Goal: Task Accomplishment & Management: Manage account settings

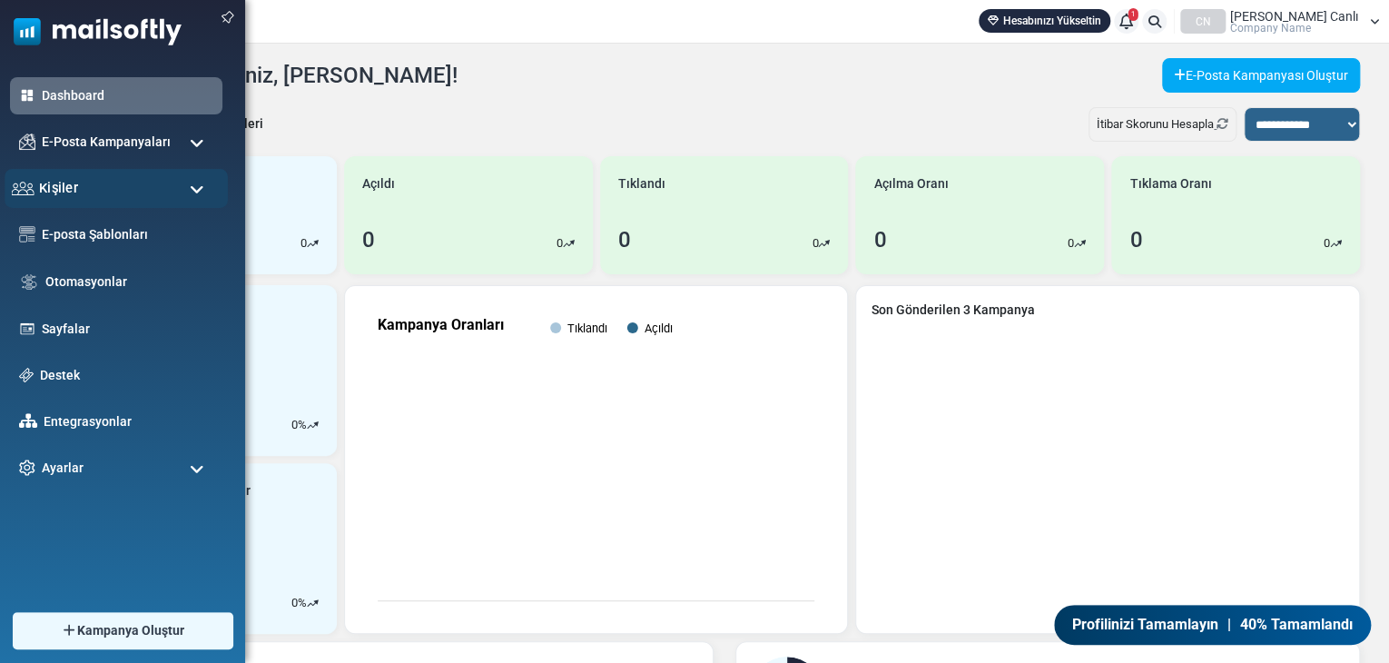
click at [63, 178] on span "Kişiler" at bounding box center [58, 188] width 39 height 20
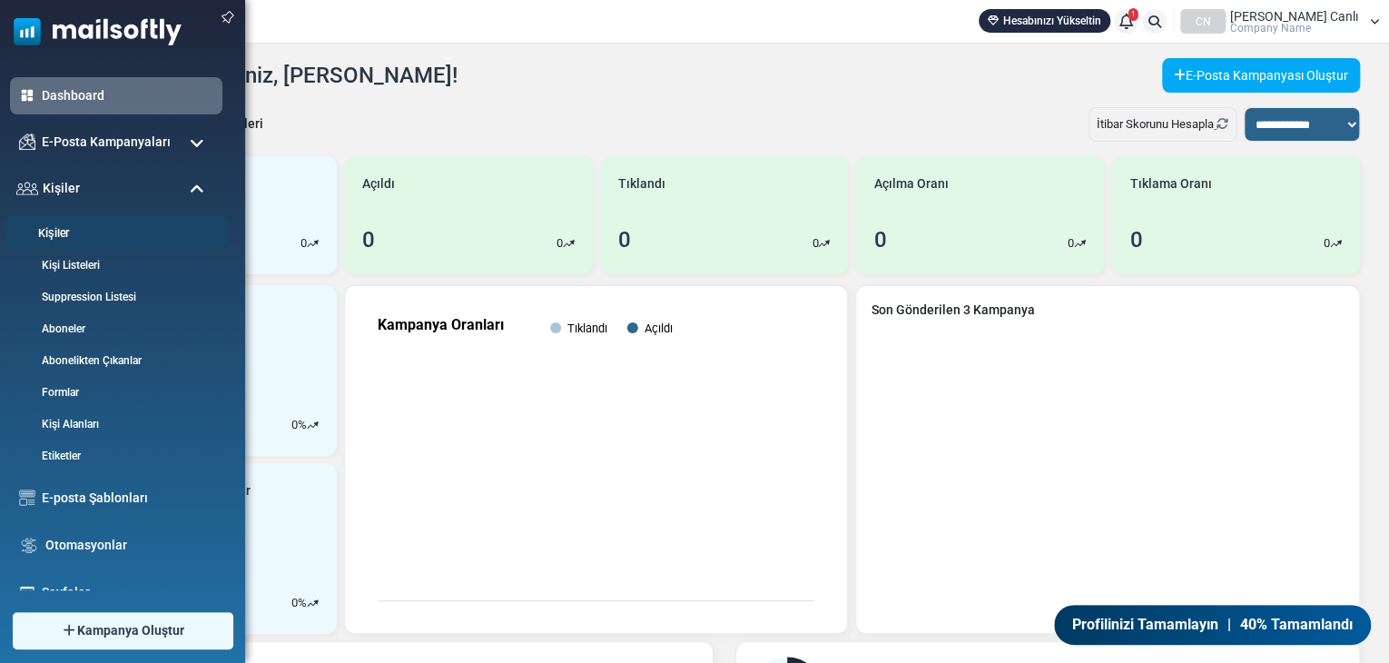
click at [56, 226] on link "Kişiler" at bounding box center [114, 233] width 218 height 17
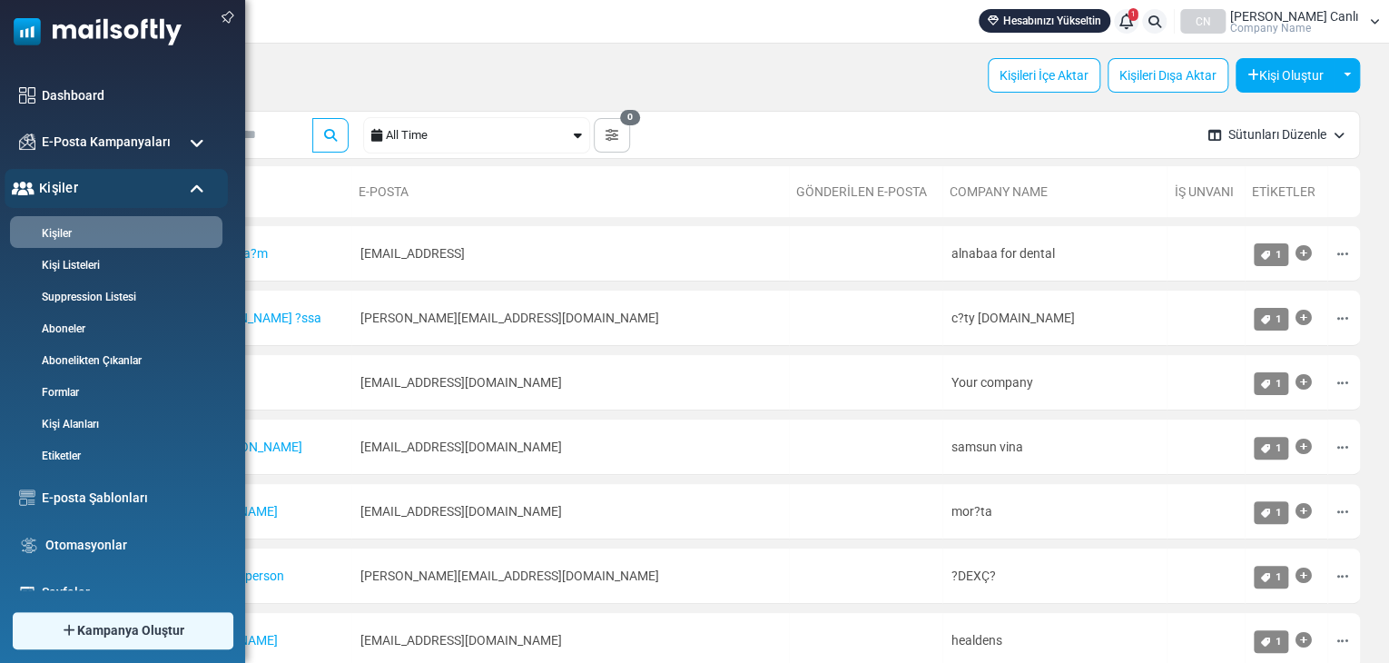
click at [34, 180] on div "Kişiler" at bounding box center [116, 188] width 223 height 39
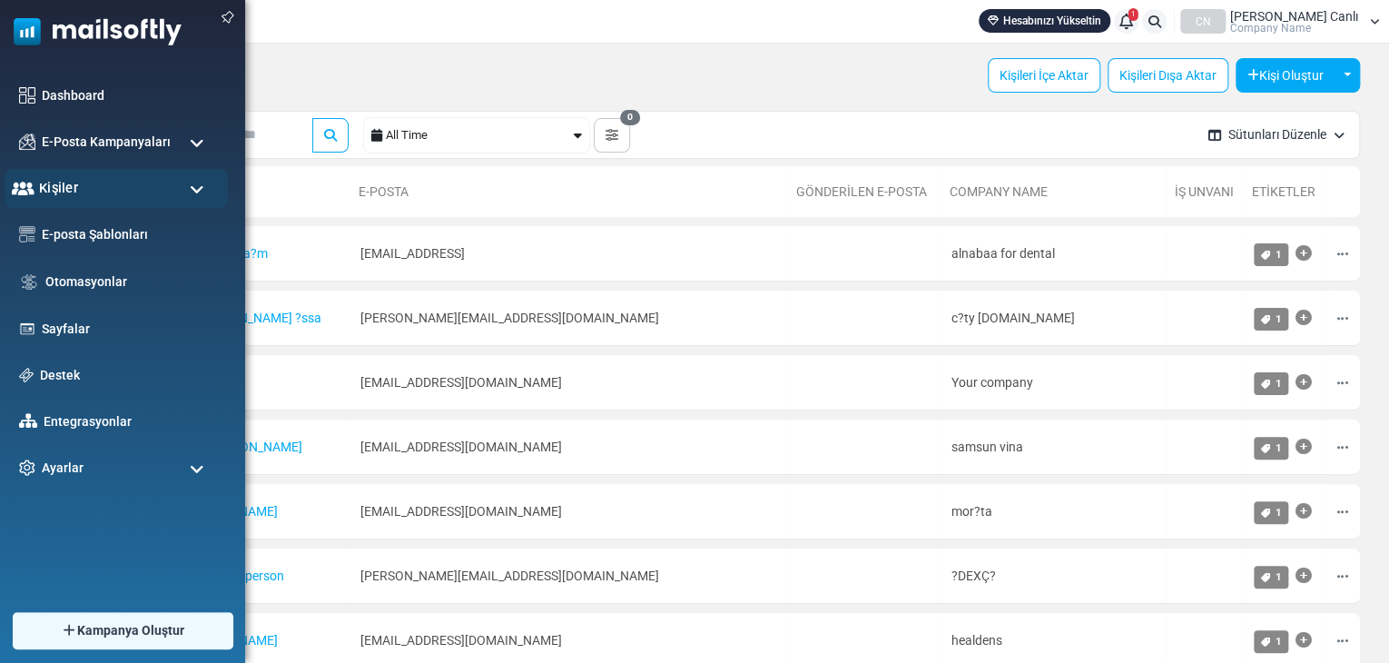
click at [44, 184] on span "Kişiler" at bounding box center [58, 188] width 39 height 20
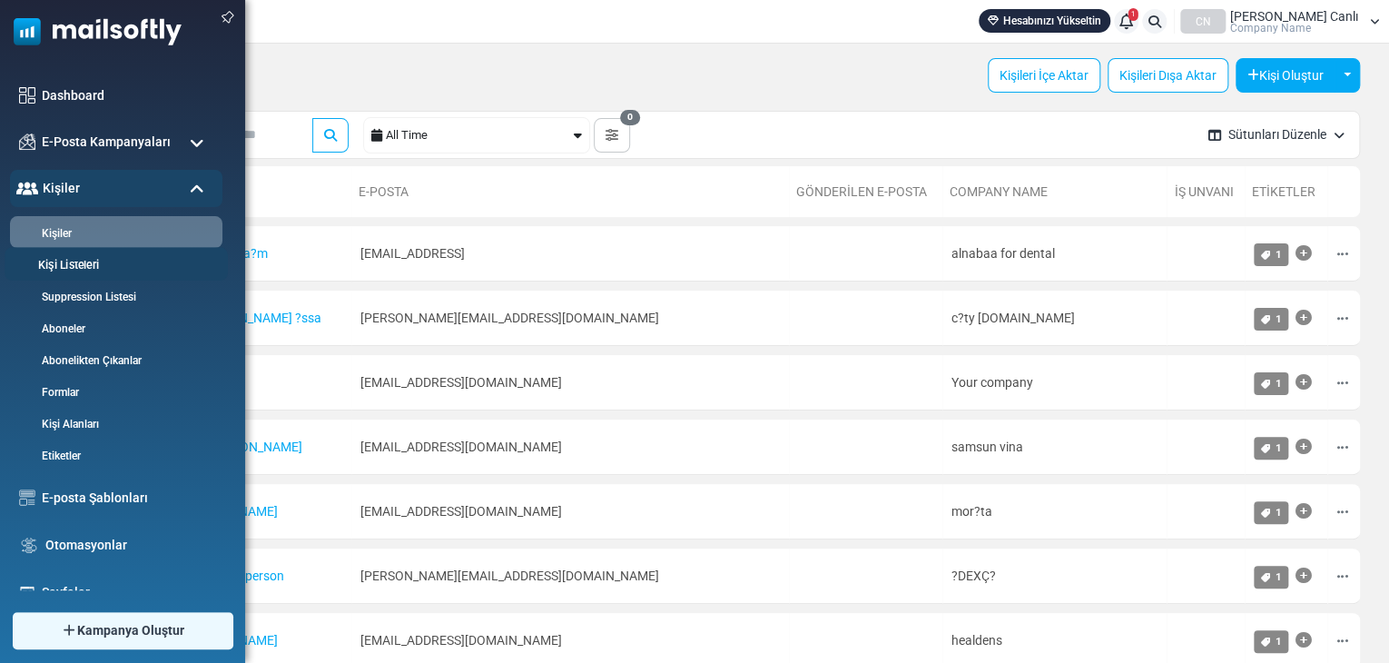
click at [51, 258] on link "Kişi Listeleri" at bounding box center [114, 265] width 218 height 17
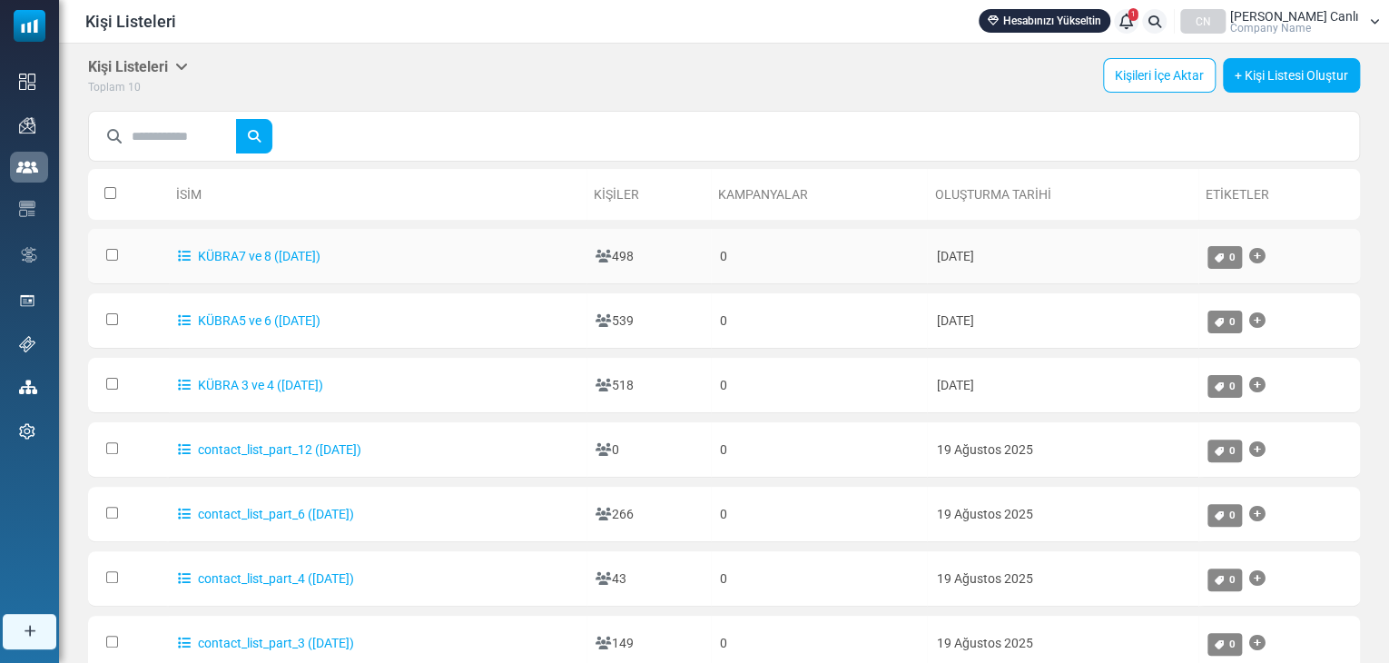
click at [464, 248] on td "KÜBRA7 ve 8 ([DATE])" at bounding box center [378, 256] width 418 height 55
click at [109, 266] on td at bounding box center [128, 256] width 81 height 55
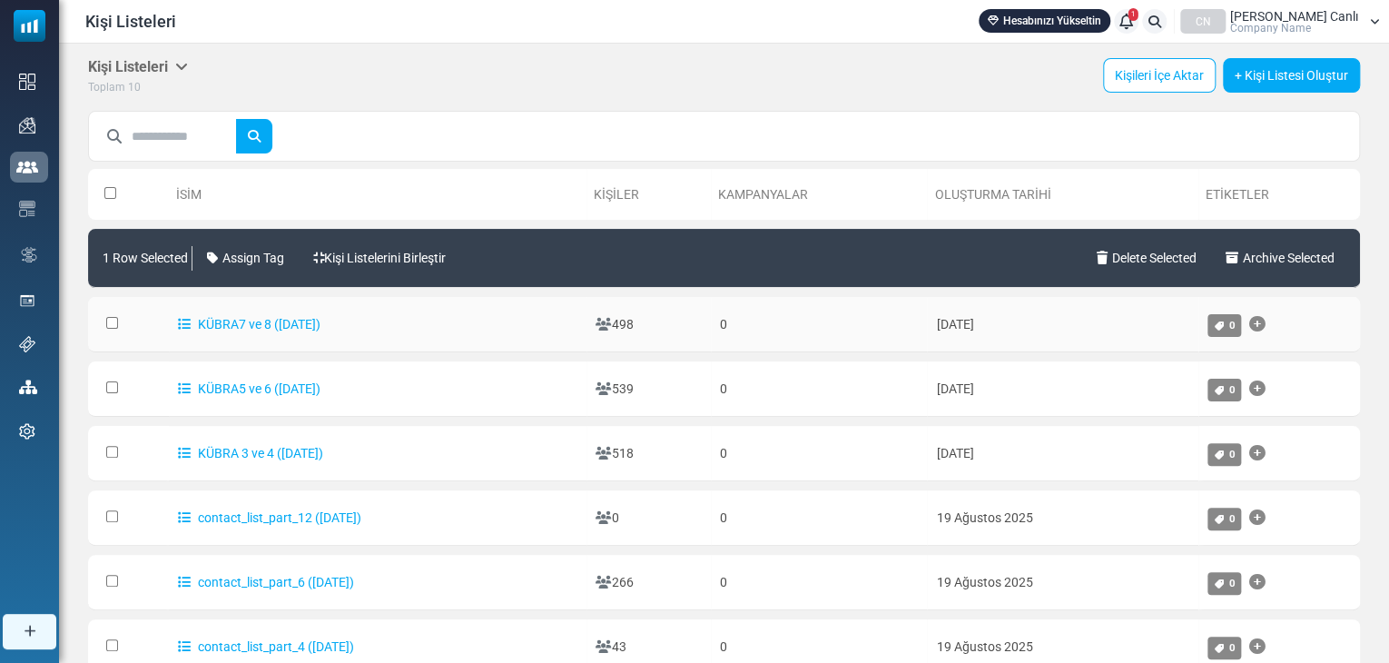
click at [105, 310] on td at bounding box center [128, 324] width 81 height 55
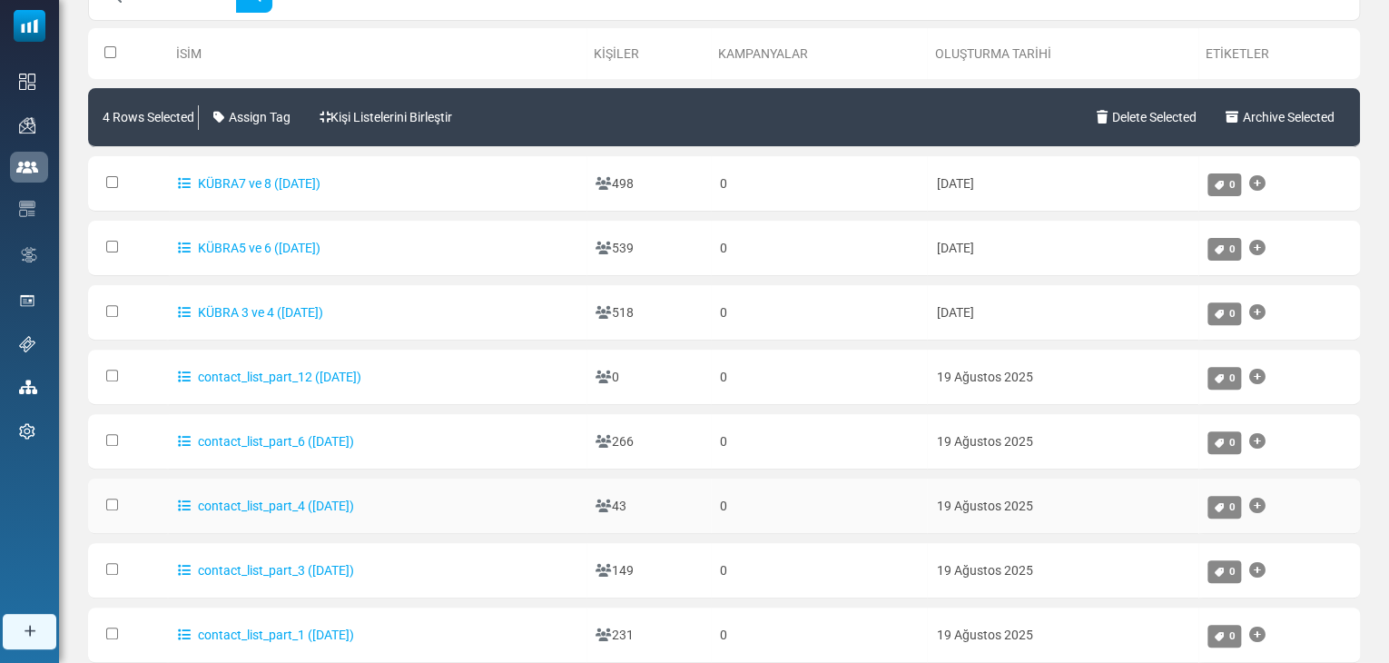
click at [114, 488] on td at bounding box center [128, 505] width 81 height 55
click at [104, 629] on td at bounding box center [128, 634] width 81 height 55
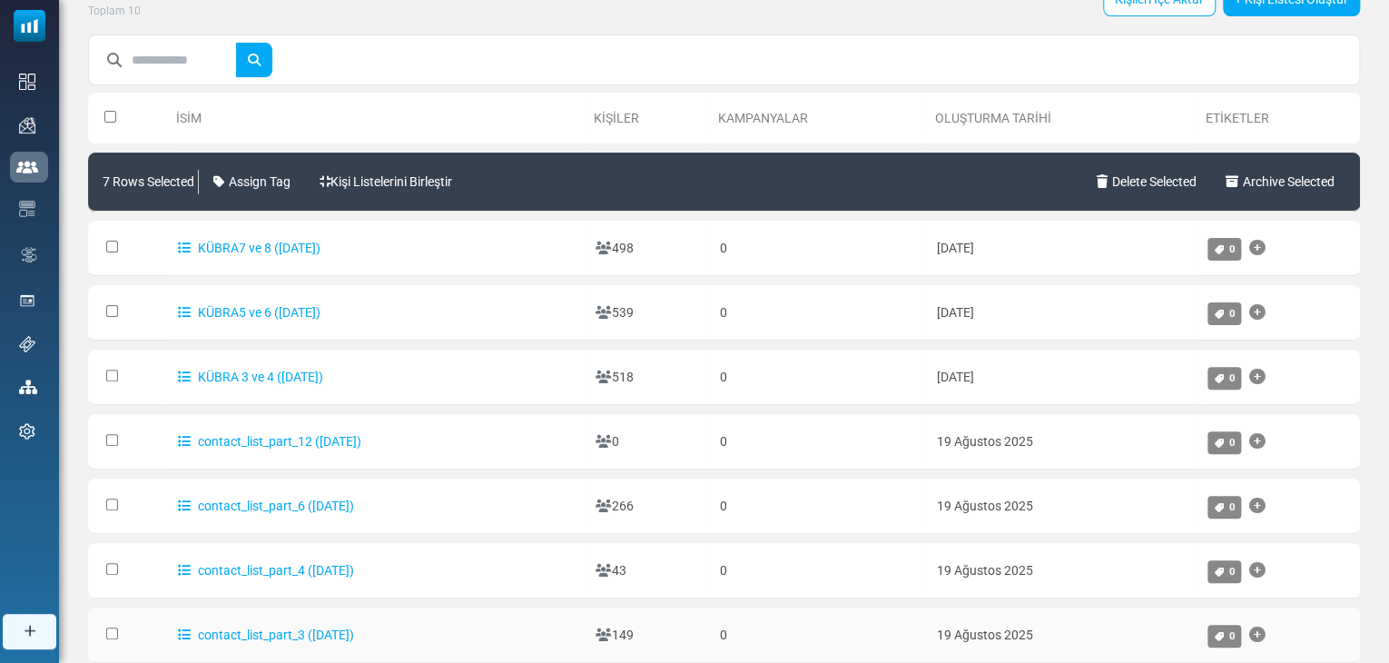
scroll to position [0, 0]
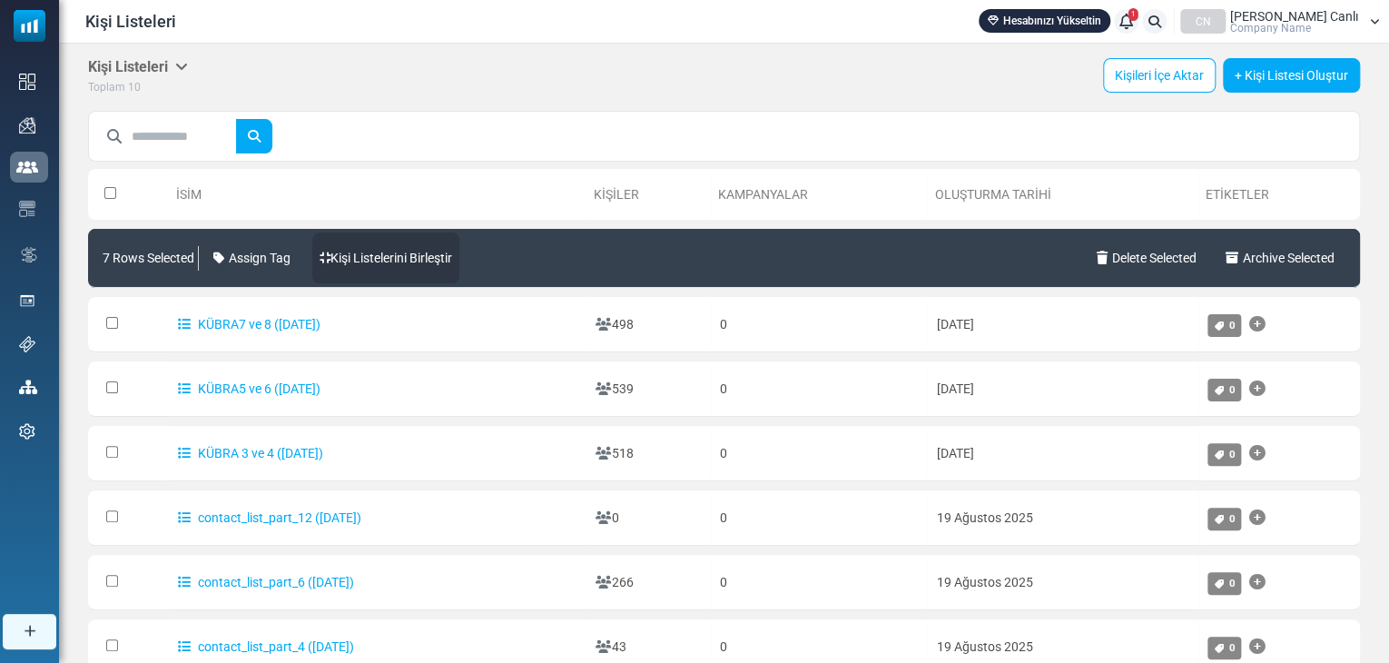
click at [393, 255] on link "Kişi Listelerini Birleştir" at bounding box center [385, 257] width 147 height 51
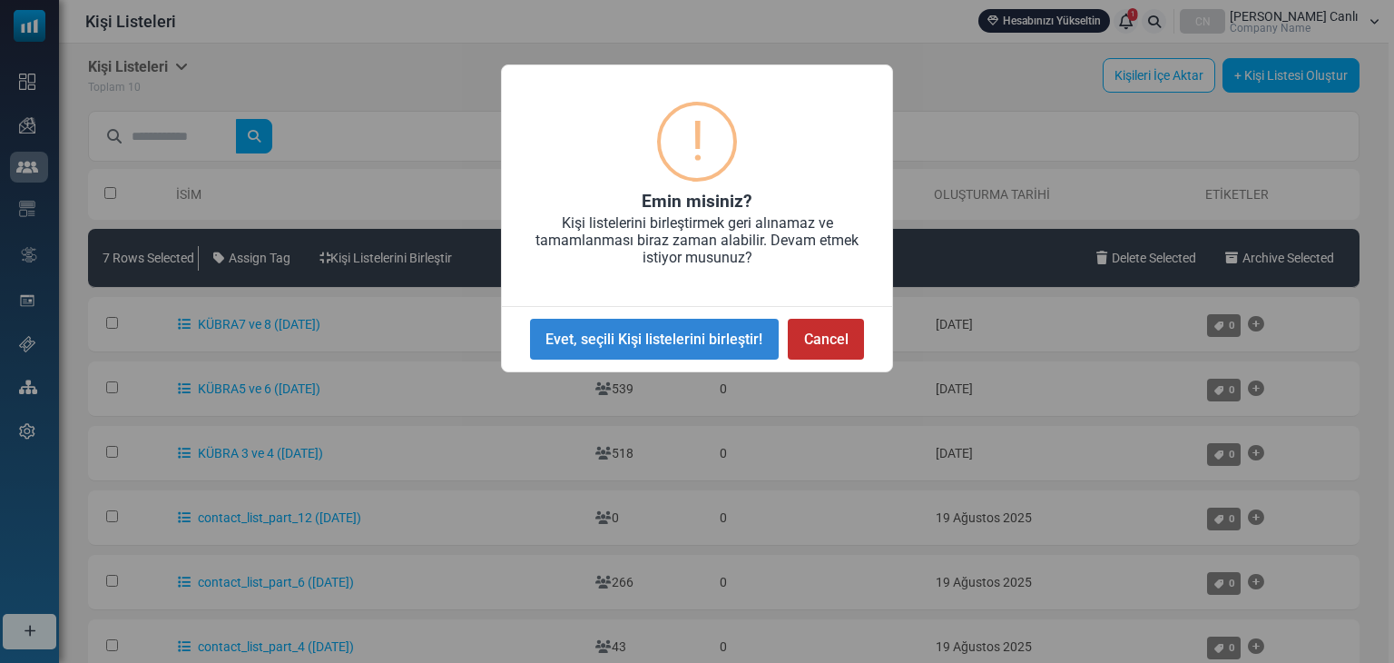
click at [830, 344] on button "Cancel" at bounding box center [826, 339] width 76 height 41
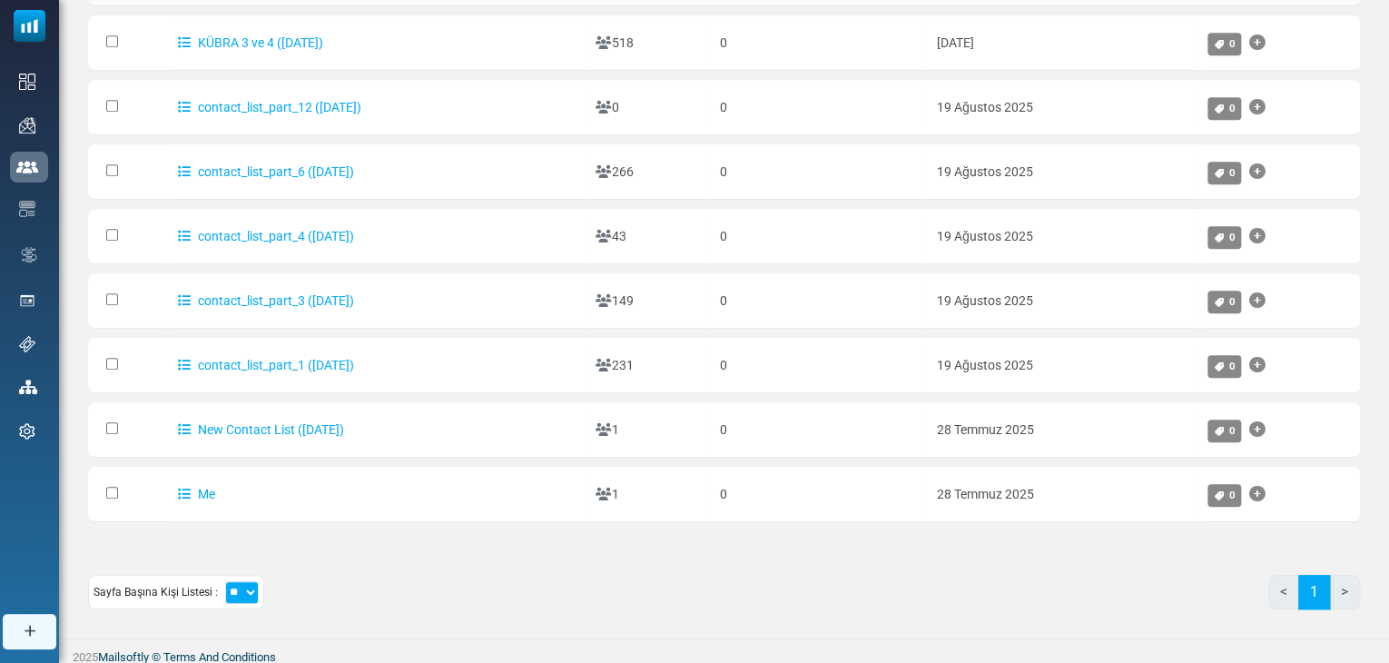
scroll to position [410, 0]
click at [527, 551] on div "İsim Kişiler [GEOGRAPHIC_DATA] Oluşturma Tarihi Etiketler 7 Rows Selected Assig…" at bounding box center [724, 186] width 1272 height 874
click at [1262, 494] on icon "Etiket Ekle" at bounding box center [1256, 494] width 16 height 1
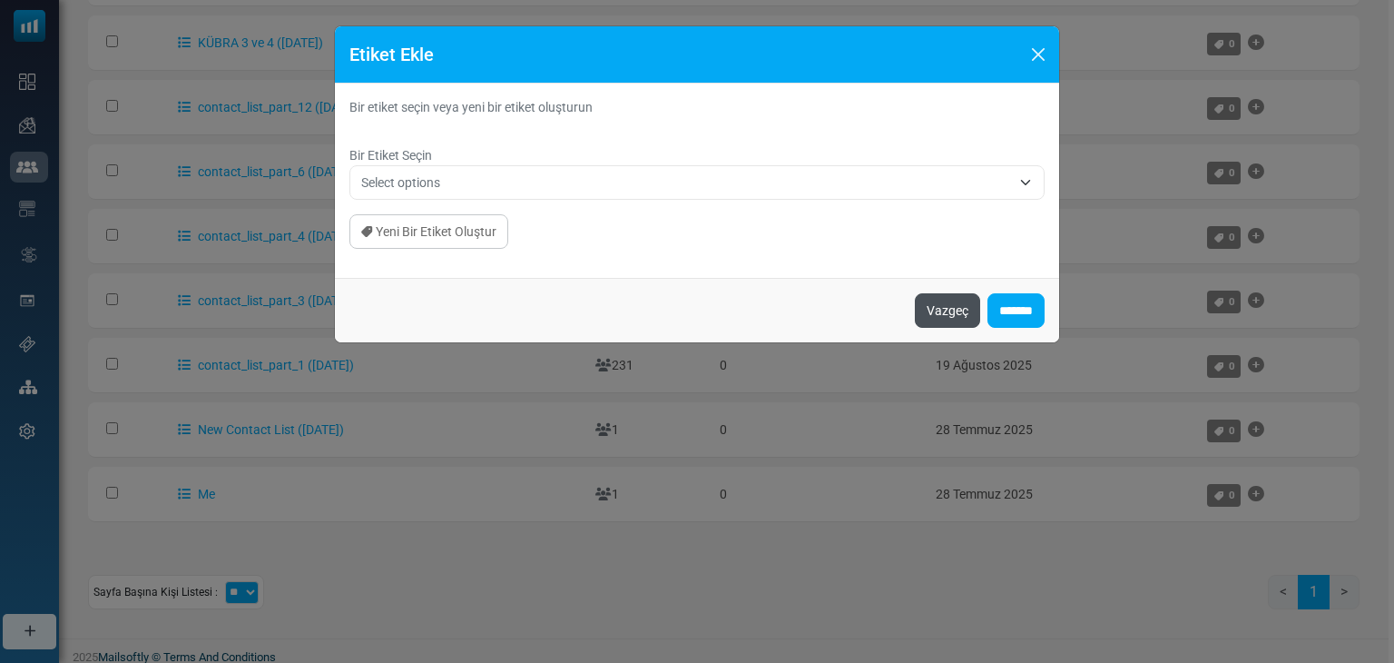
click at [925, 310] on button "Vazgeç" at bounding box center [947, 310] width 65 height 34
